Goal: Find specific fact: Find contact information

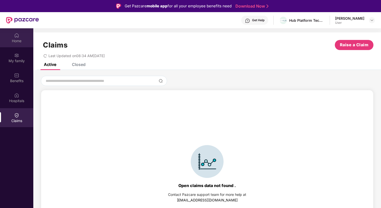
click at [18, 41] on div "Home" at bounding box center [16, 40] width 33 height 5
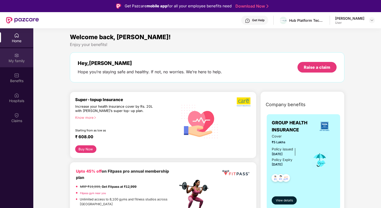
click at [23, 60] on div "My family" at bounding box center [16, 60] width 33 height 5
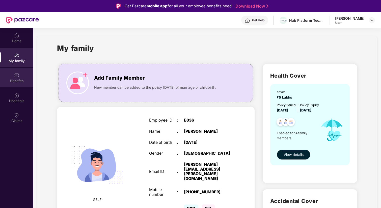
click at [15, 79] on div "Benefits" at bounding box center [16, 80] width 33 height 5
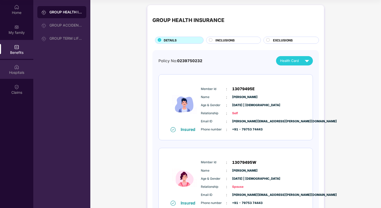
click at [14, 70] on div "Hospitals" at bounding box center [16, 72] width 33 height 5
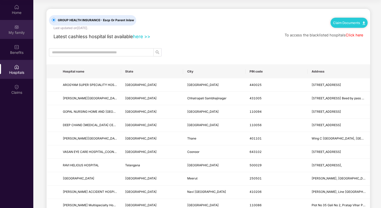
click at [14, 33] on div "My family" at bounding box center [16, 32] width 33 height 5
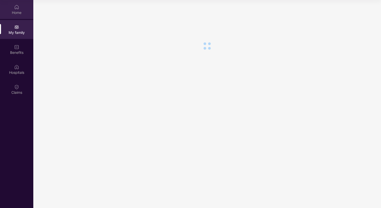
click at [17, 17] on div "Home" at bounding box center [16, 9] width 33 height 19
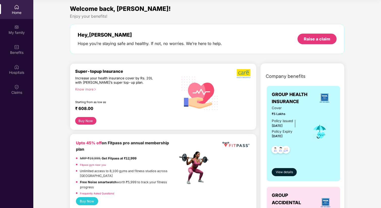
click at [278, 176] on div "GROUP HEALTH INSURANCE Cover ₹5 Lakhs Policy issued [DATE] Policy Expiry [DATE]…" at bounding box center [303, 133] width 73 height 95
click at [280, 172] on span "View details" at bounding box center [284, 172] width 17 height 5
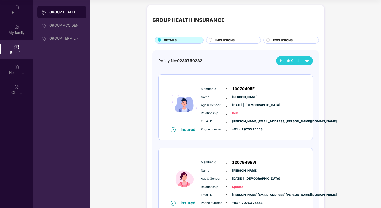
click at [193, 61] on span "0239750232" at bounding box center [189, 60] width 25 height 5
copy span "0239750232"
click at [20, 10] on div "Home" at bounding box center [16, 12] width 33 height 5
